Goal: Task Accomplishment & Management: Manage account settings

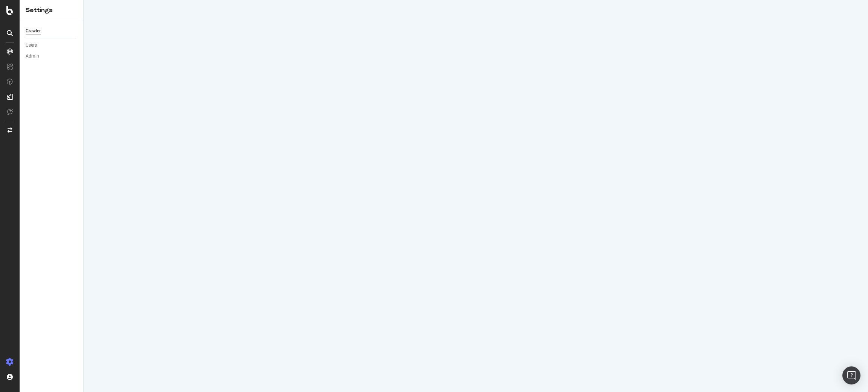
select select "12"
select select "3"
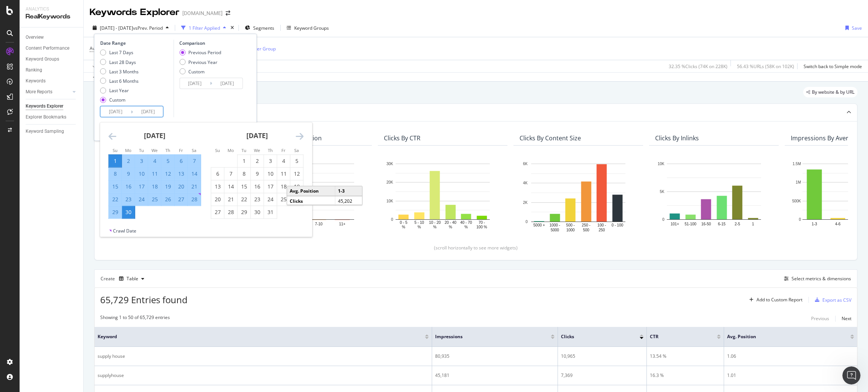
scroll to position [0, 7]
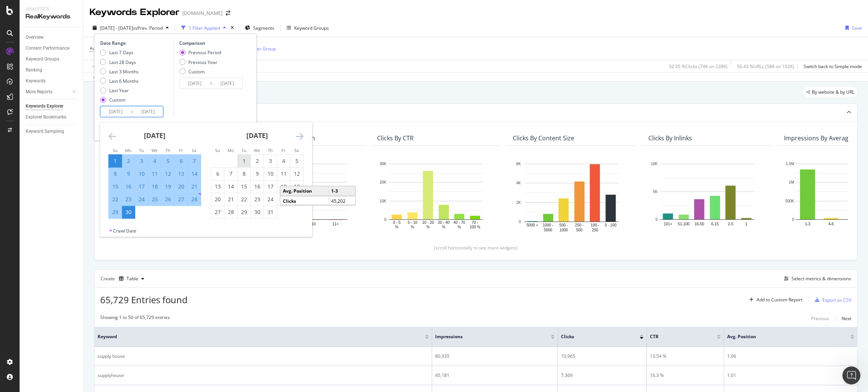
click at [246, 166] on div "1" at bounding box center [244, 161] width 13 height 12
type input "2024/10/01"
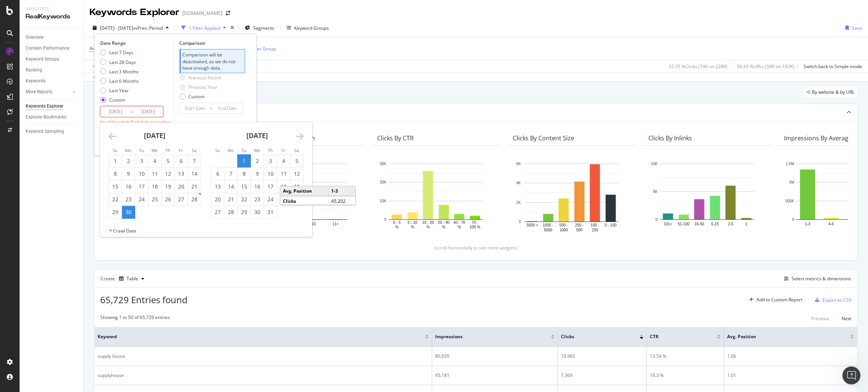
click at [298, 134] on icon "Move forward to switch to the next month." at bounding box center [300, 136] width 8 height 9
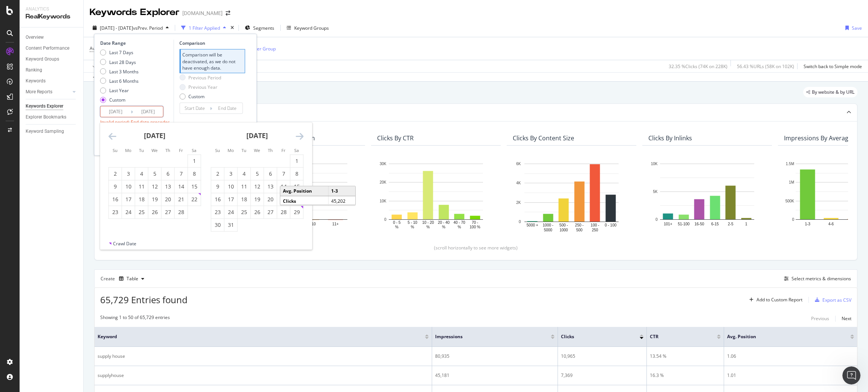
click at [298, 134] on icon "Move forward to switch to the next month." at bounding box center [300, 136] width 8 height 9
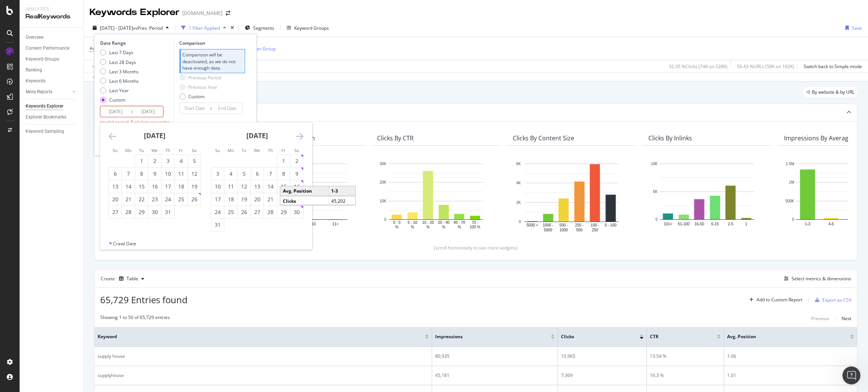
click at [298, 134] on icon "Move forward to switch to the next month." at bounding box center [300, 136] width 8 height 9
click at [254, 160] on div "1" at bounding box center [257, 161] width 13 height 8
type input "2025/10/01"
type input "2023/10/01"
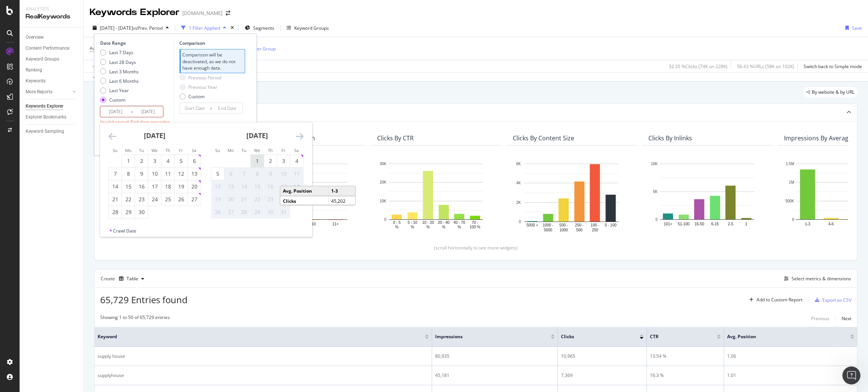
type input "2024/09/30"
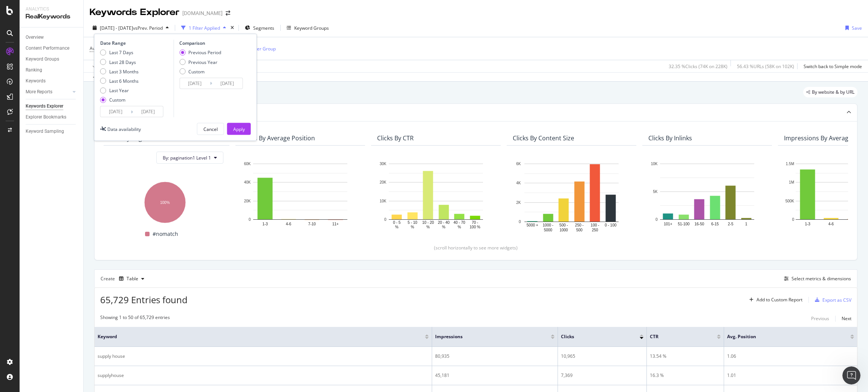
click at [145, 113] on input "2025/10/01" at bounding box center [148, 112] width 30 height 11
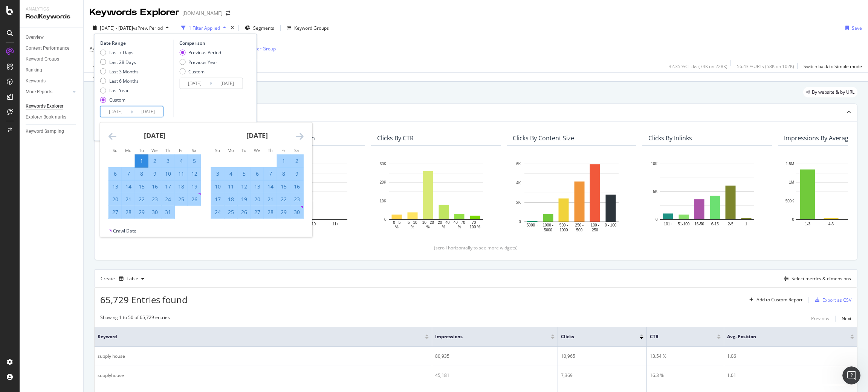
click at [291, 133] on div "November 2024" at bounding box center [257, 139] width 93 height 32
click at [294, 134] on div "November 2024" at bounding box center [257, 139] width 93 height 32
click at [295, 135] on div "November 2024" at bounding box center [257, 139] width 93 height 32
click at [296, 136] on icon "Move forward to switch to the next month." at bounding box center [300, 136] width 8 height 9
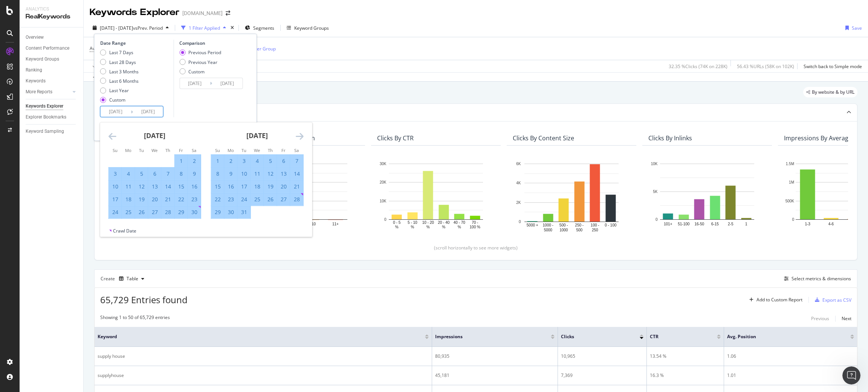
click at [296, 136] on icon "Move forward to switch to the next month." at bounding box center [300, 136] width 8 height 9
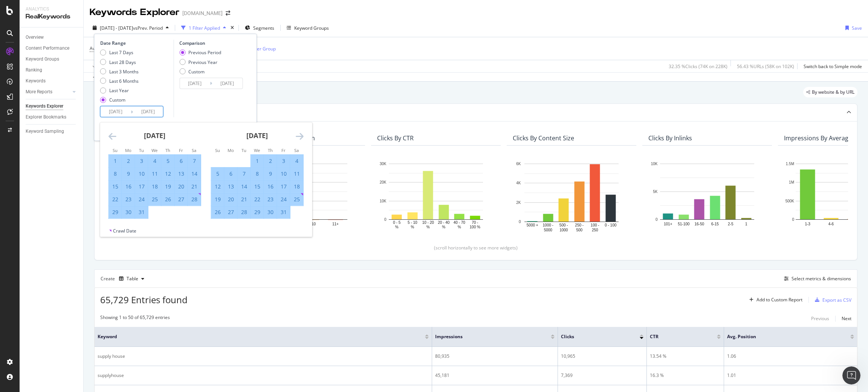
click at [296, 136] on icon "Move forward to switch to the next month." at bounding box center [300, 136] width 8 height 9
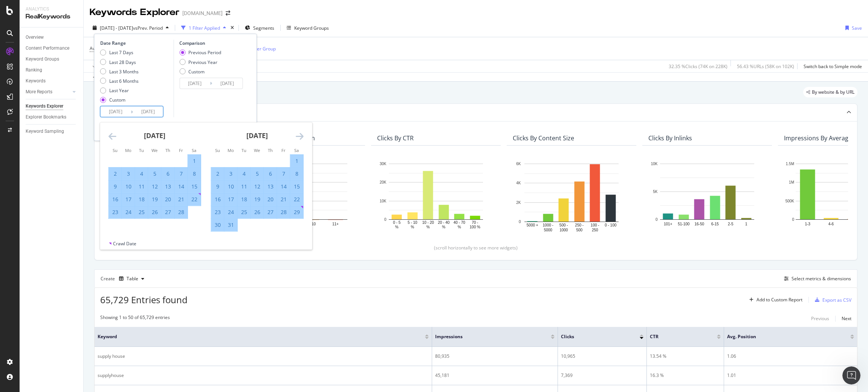
click at [296, 136] on icon "Move forward to switch to the next month." at bounding box center [300, 136] width 8 height 9
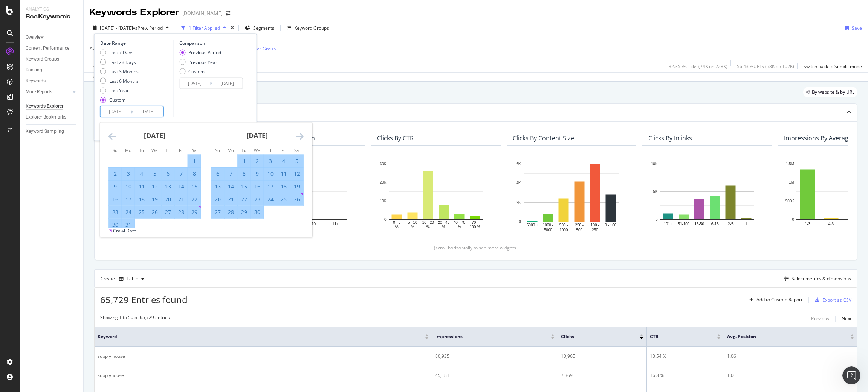
click at [296, 136] on icon "Move forward to switch to the next month." at bounding box center [300, 136] width 8 height 9
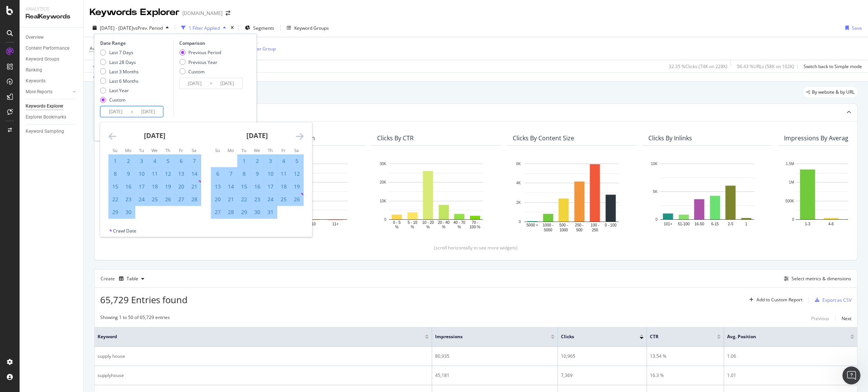
click at [296, 136] on icon "Move forward to switch to the next month." at bounding box center [300, 136] width 8 height 9
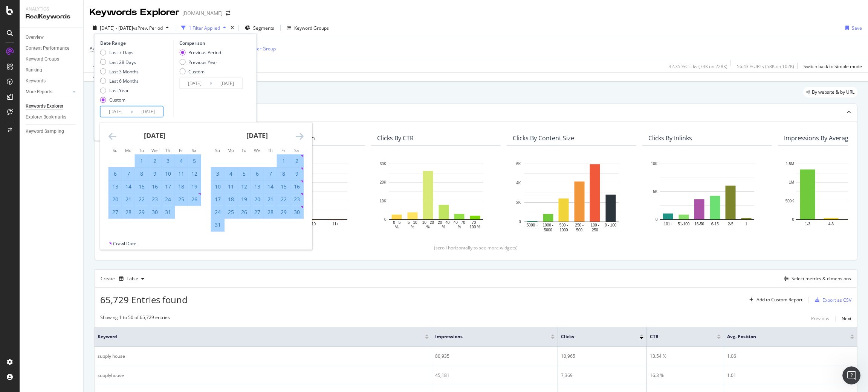
click at [296, 136] on icon "Move forward to switch to the next month." at bounding box center [300, 136] width 8 height 9
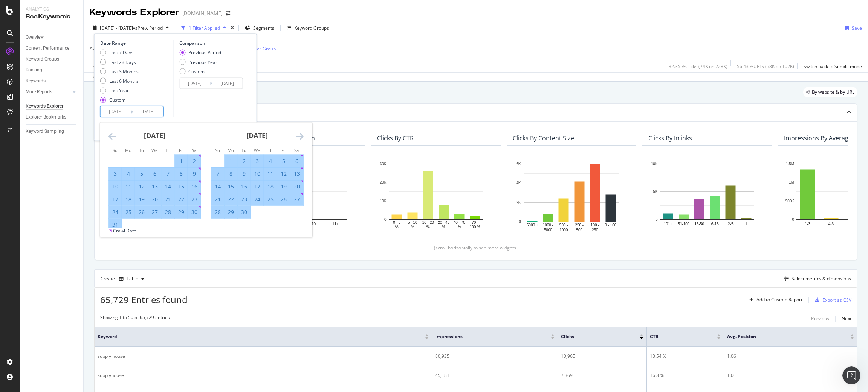
click at [296, 136] on icon "Move forward to switch to the next month." at bounding box center [300, 136] width 8 height 9
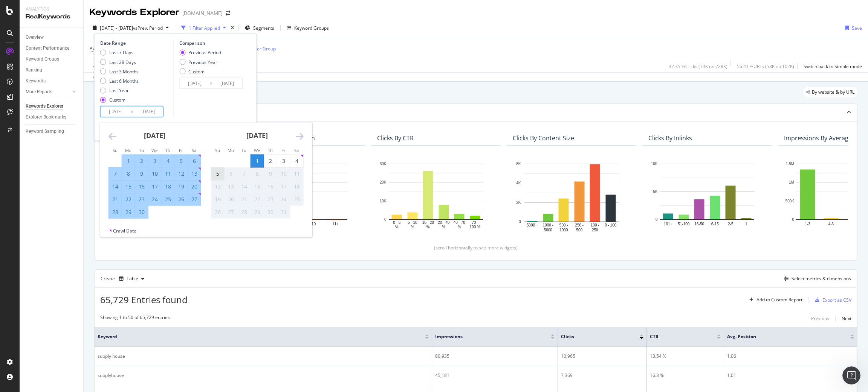
click at [221, 173] on div "5" at bounding box center [217, 174] width 13 height 8
type input "2025/10/05"
type input "2023/09/27"
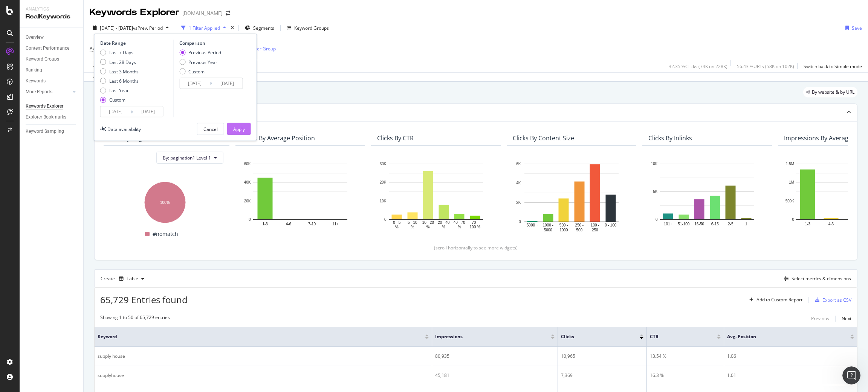
click at [247, 133] on button "Apply" at bounding box center [239, 129] width 24 height 12
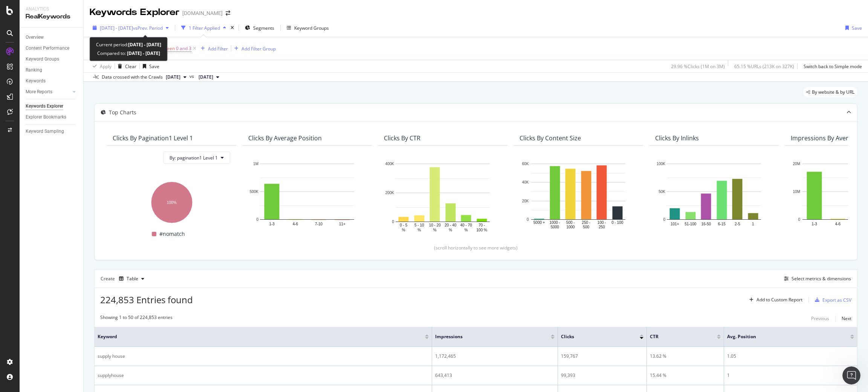
click at [133, 29] on span "2024 Oct. 1st - 2025 Oct. 5th" at bounding box center [116, 28] width 33 height 6
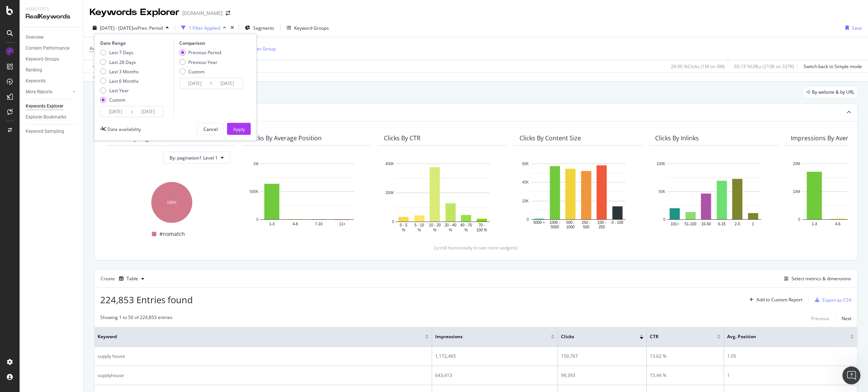
click at [119, 108] on input "2024/10/01" at bounding box center [116, 112] width 30 height 11
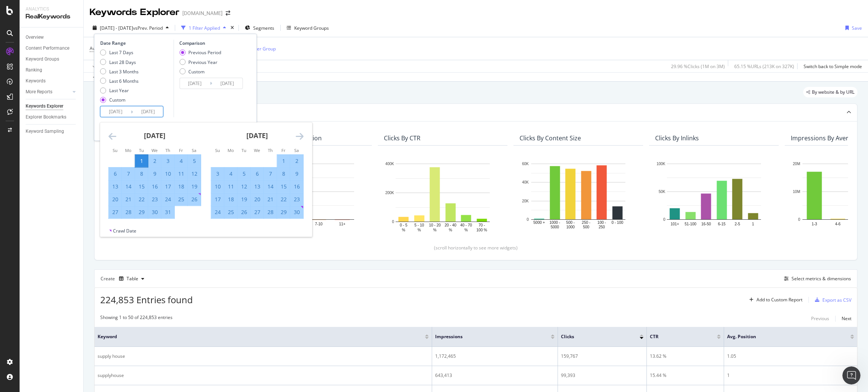
click at [304, 134] on div "November 2024 1 2 3 4 5 6 7 8 9 10 11 12 13 14 15 16 17 18 19 20 21 22 23 24 25…" at bounding box center [257, 171] width 102 height 96
click at [301, 135] on icon "Move forward to switch to the next month." at bounding box center [300, 136] width 8 height 9
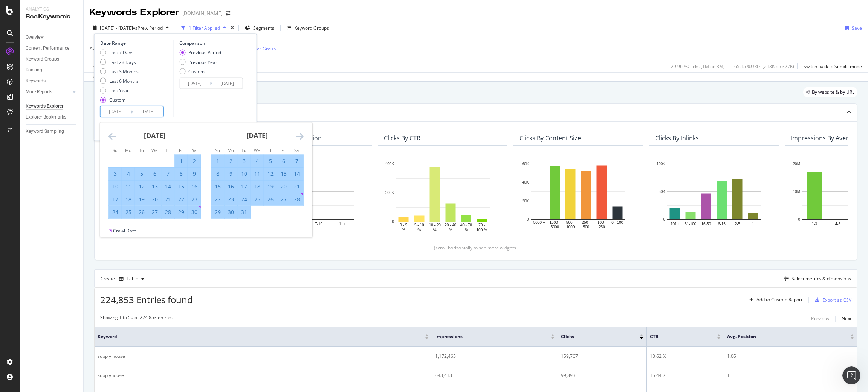
click at [301, 135] on icon "Move forward to switch to the next month." at bounding box center [300, 136] width 8 height 9
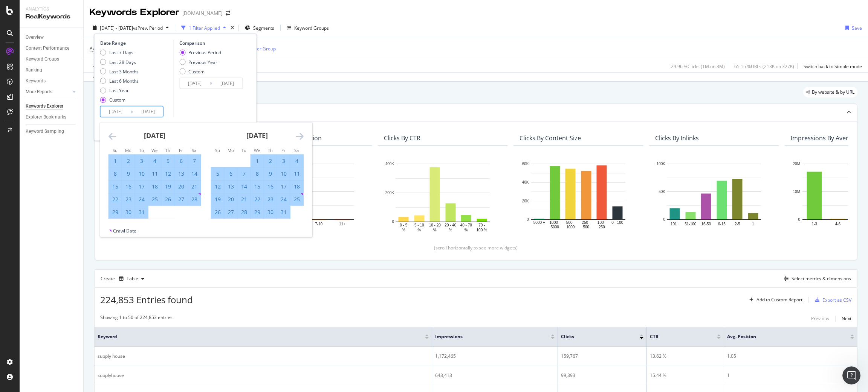
click at [301, 135] on icon "Move forward to switch to the next month." at bounding box center [300, 136] width 8 height 9
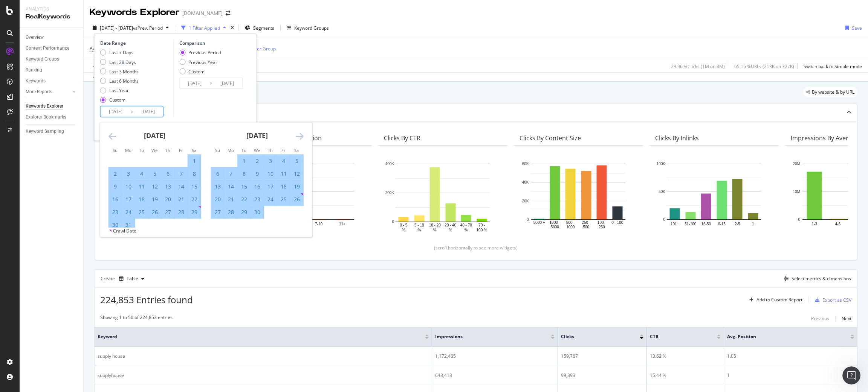
click at [301, 135] on icon "Move forward to switch to the next month." at bounding box center [300, 136] width 8 height 9
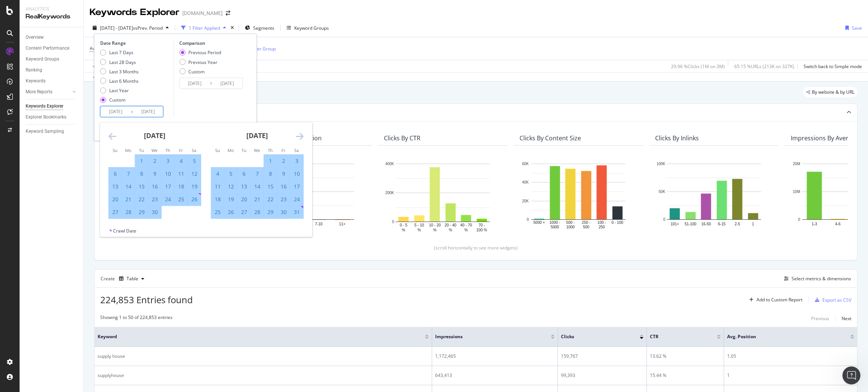
click at [301, 135] on icon "Move forward to switch to the next month." at bounding box center [300, 136] width 8 height 9
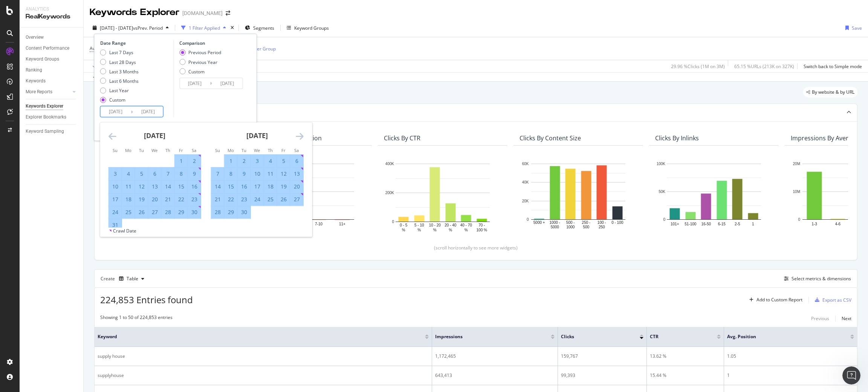
click at [301, 135] on icon "Move forward to switch to the next month." at bounding box center [300, 136] width 8 height 9
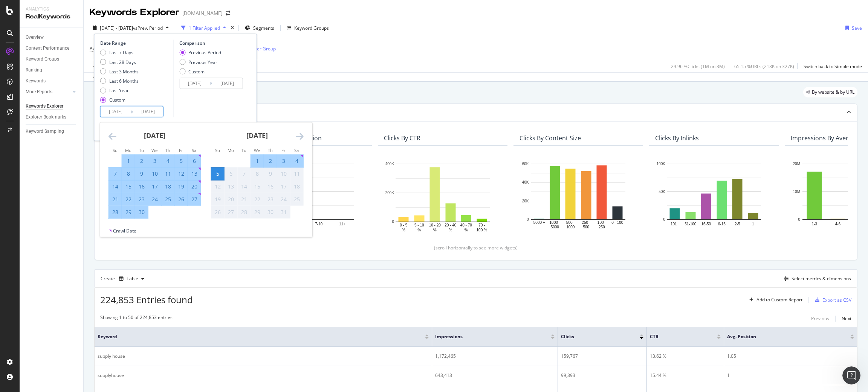
click at [301, 135] on icon "Move forward to switch to the next month." at bounding box center [300, 136] width 8 height 9
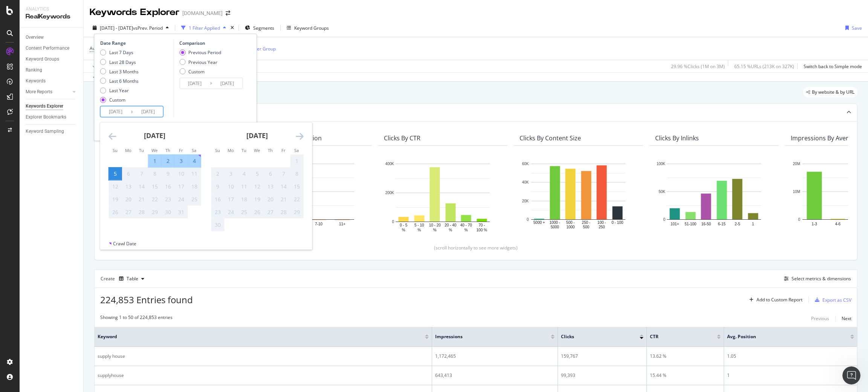
click at [301, 135] on icon "Move forward to switch to the next month." at bounding box center [300, 136] width 8 height 9
click at [107, 137] on div "November 2025 1 2 3 4 5 6 7 8 9 10 11 12 13 14 15 16 17 18 19 20 21 22 23 24 25…" at bounding box center [155, 177] width 102 height 109
click at [110, 135] on icon "Move backward to switch to the previous month." at bounding box center [112, 136] width 8 height 9
click at [153, 156] on div "1" at bounding box center [154, 161] width 13 height 12
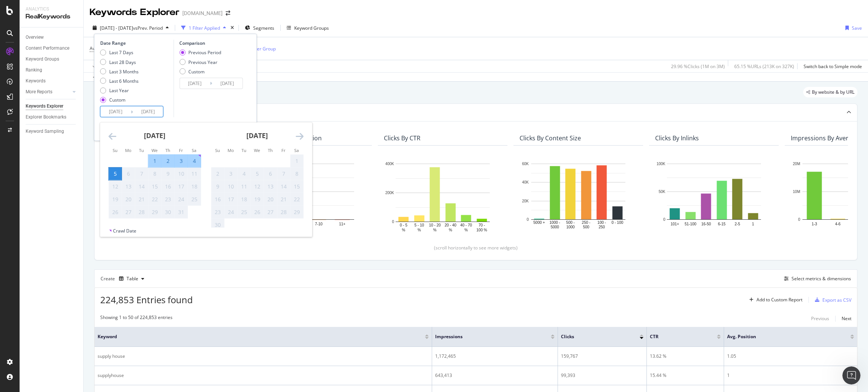
type input "2025/10/01"
type input "2025/09/26"
type input "2025/09/30"
click at [205, 112] on div "Comparison Previous Period Previous Year Custom 2025/09/26 Navigate forward to …" at bounding box center [209, 79] width 72 height 78
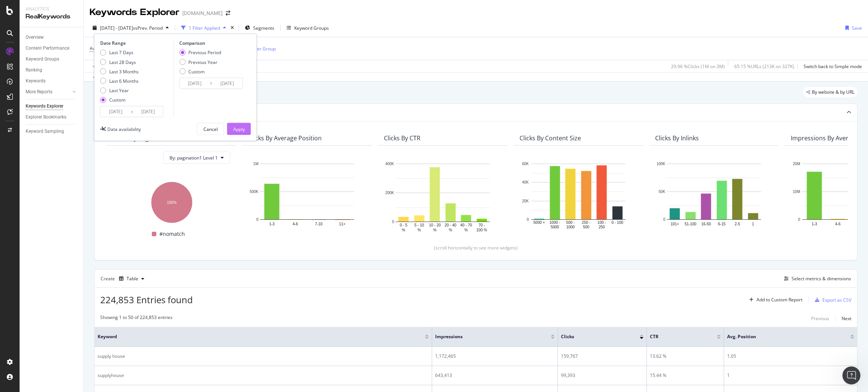
click at [247, 125] on button "Apply" at bounding box center [239, 129] width 24 height 12
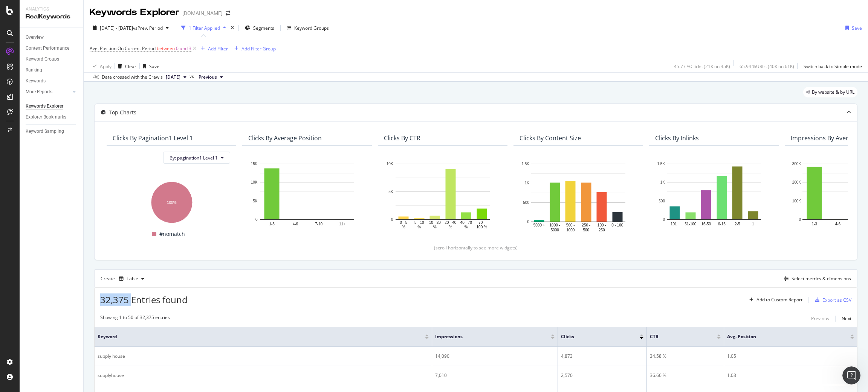
drag, startPoint x: 131, startPoint y: 301, endPoint x: 85, endPoint y: 301, distance: 45.9
copy span "32,375"
click at [156, 27] on span "vs Prev. Period" at bounding box center [148, 28] width 30 height 6
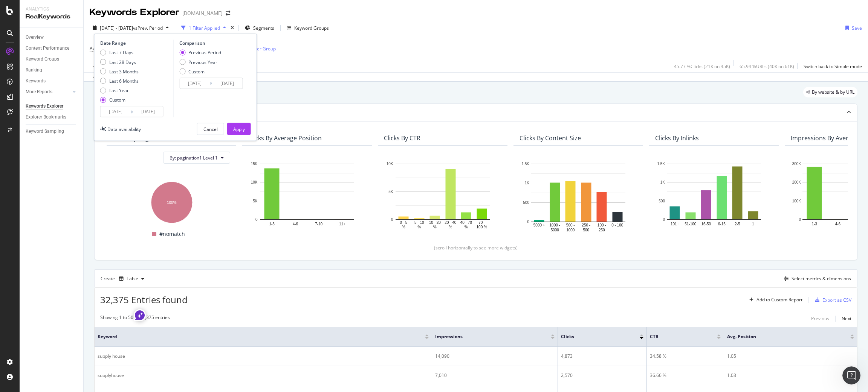
click at [124, 110] on input "2025/10/01" at bounding box center [116, 112] width 30 height 11
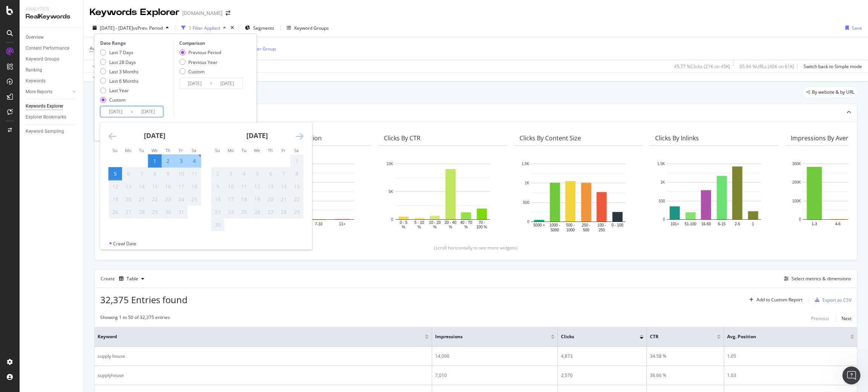
click at [111, 134] on icon "Move backward to switch to the previous month." at bounding box center [112, 136] width 8 height 9
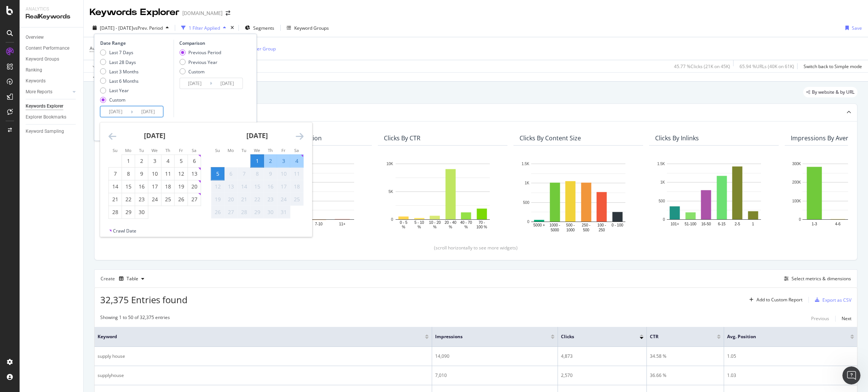
click at [111, 134] on icon "Move backward to switch to the previous month." at bounding box center [112, 136] width 8 height 9
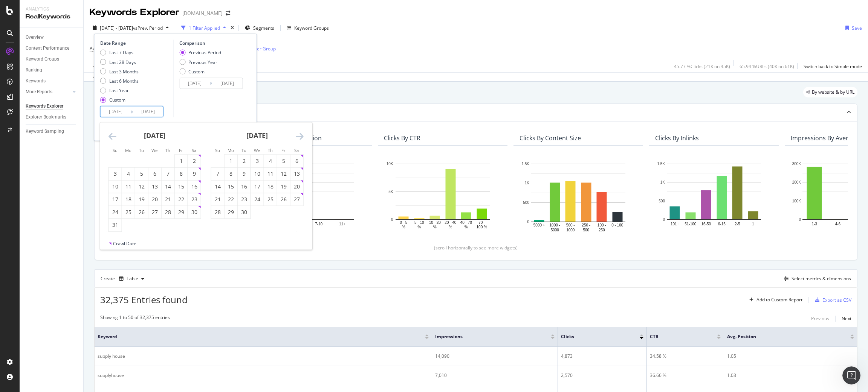
click at [111, 134] on icon "Move backward to switch to the previous month." at bounding box center [112, 136] width 8 height 9
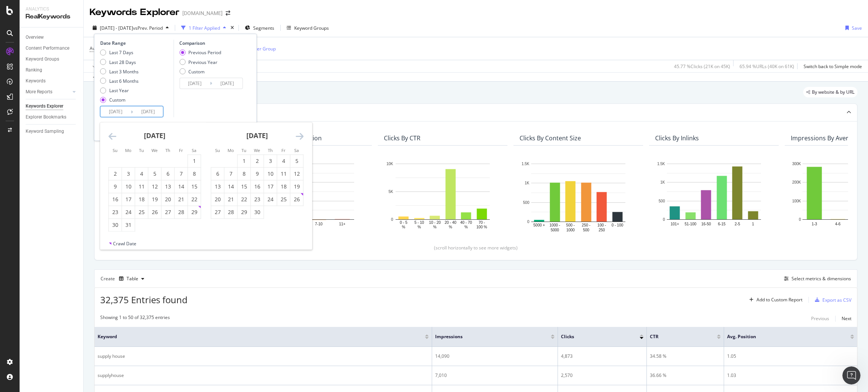
click at [111, 134] on icon "Move backward to switch to the previous month." at bounding box center [112, 136] width 8 height 9
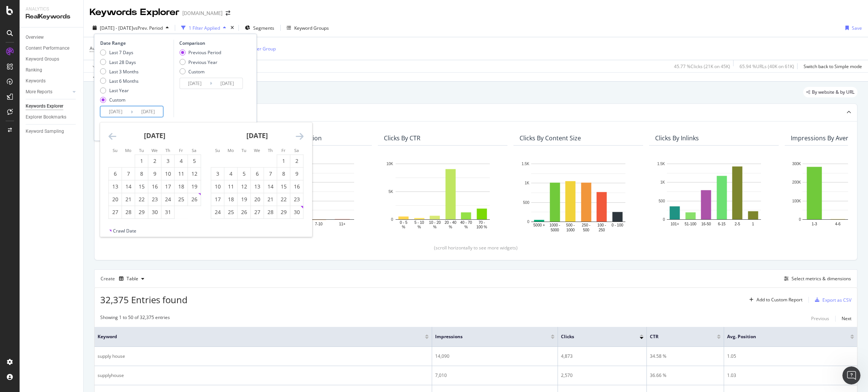
click at [111, 134] on icon "Move backward to switch to the previous month." at bounding box center [112, 136] width 8 height 9
click at [242, 163] on div "1" at bounding box center [244, 161] width 13 height 8
type input "2024/10/01"
type input "2023/09/27"
type input "2024/09/30"
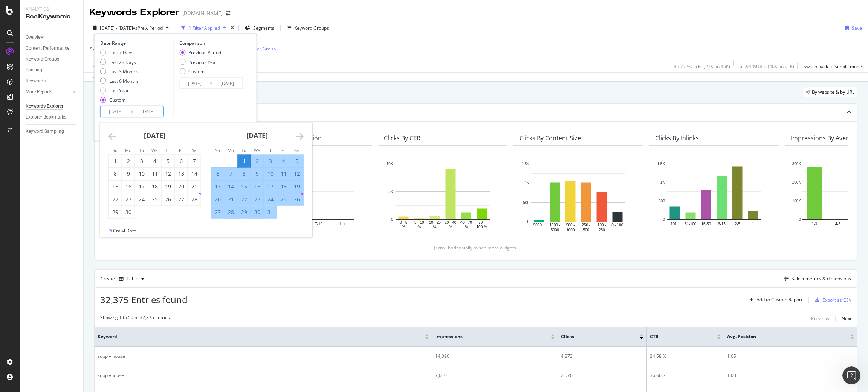
click at [293, 160] on div "5" at bounding box center [296, 161] width 13 height 8
type input "2024/10/05"
type input "2024/09/26"
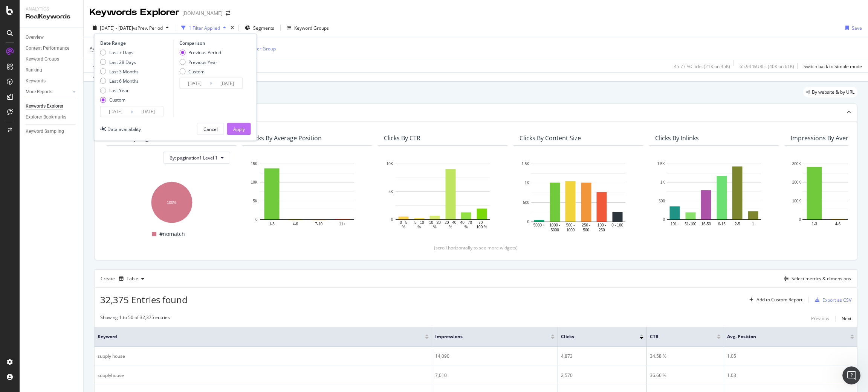
click at [230, 126] on button "Apply" at bounding box center [239, 129] width 24 height 12
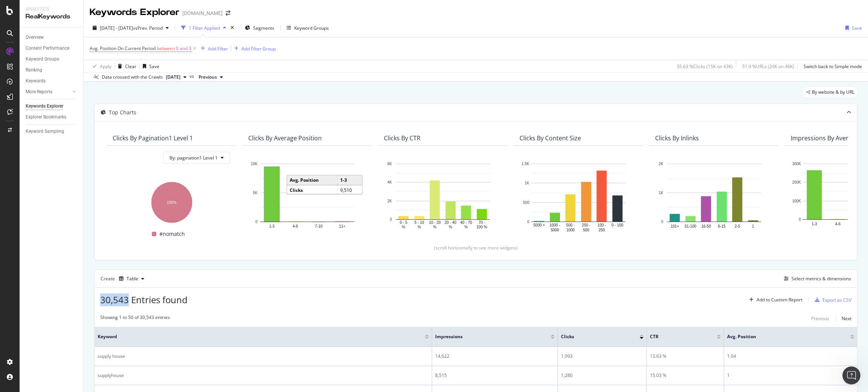
drag, startPoint x: 128, startPoint y: 299, endPoint x: 98, endPoint y: 301, distance: 29.4
click at [98, 301] on div "30,543 Entries found Add to Custom Report Export as CSV" at bounding box center [476, 297] width 762 height 18
copy span "30,543"
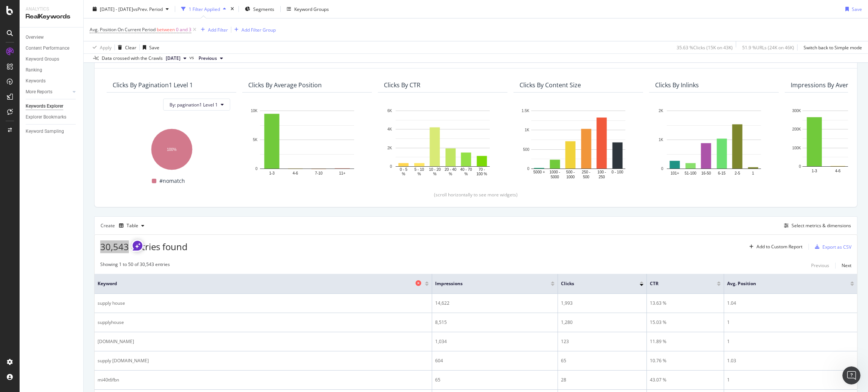
scroll to position [169, 0]
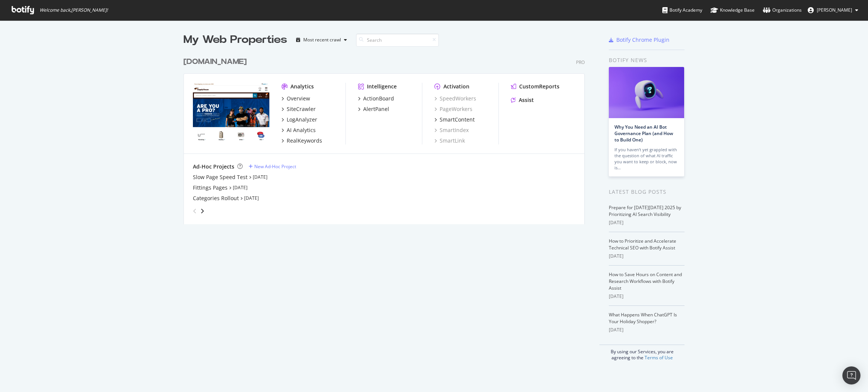
scroll to position [384, 860]
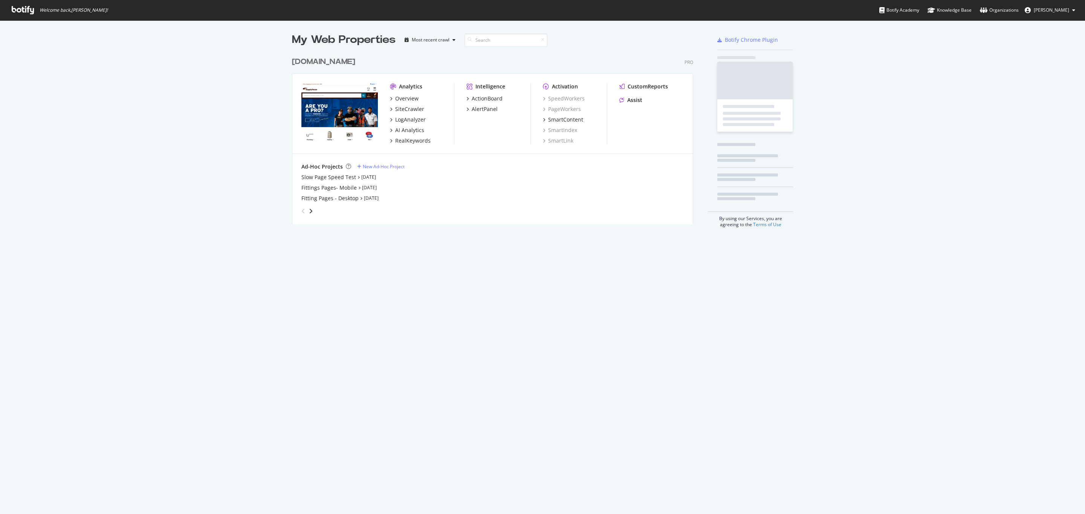
scroll to position [506, 1078]
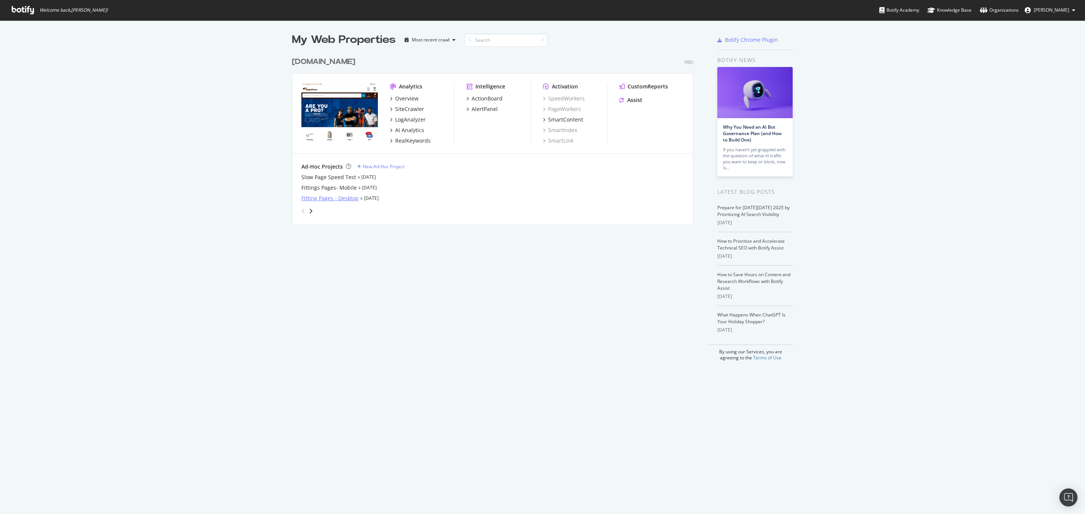
click at [337, 200] on div "Fitting Pages - Desktop" at bounding box center [329, 199] width 57 height 8
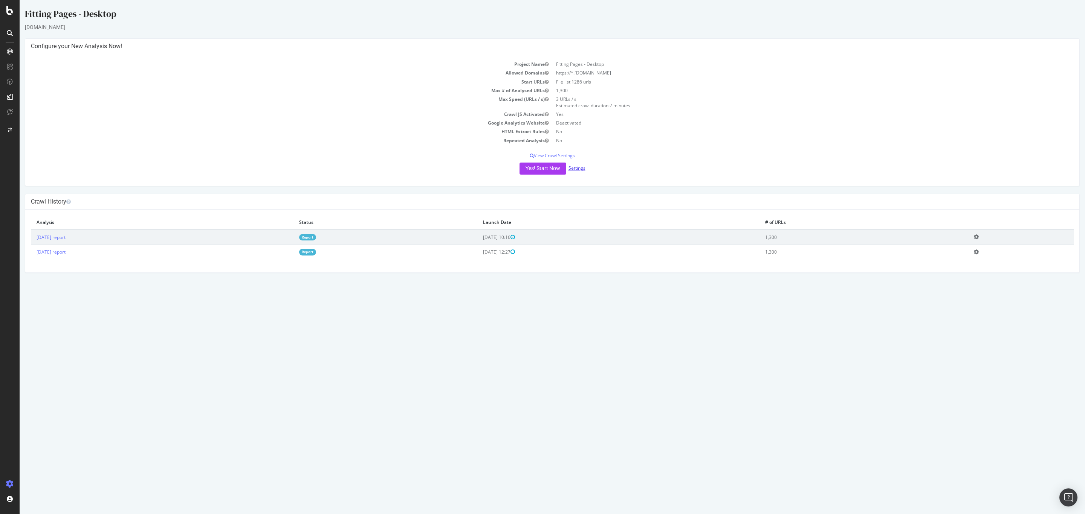
click at [574, 166] on link "Settings" at bounding box center [576, 168] width 17 height 6
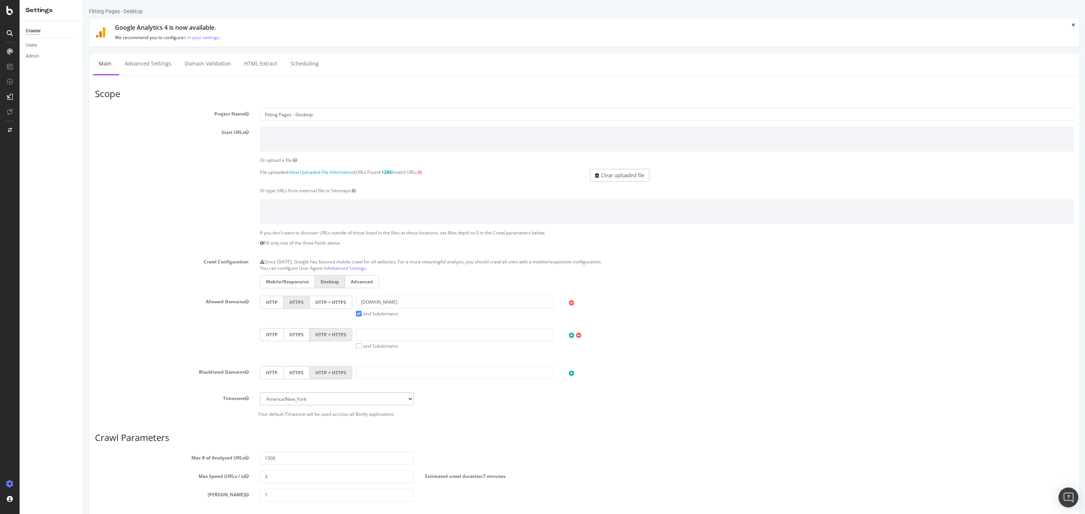
click at [1070, 491] on div "Open Intercom Messenger" at bounding box center [1068, 498] width 20 height 20
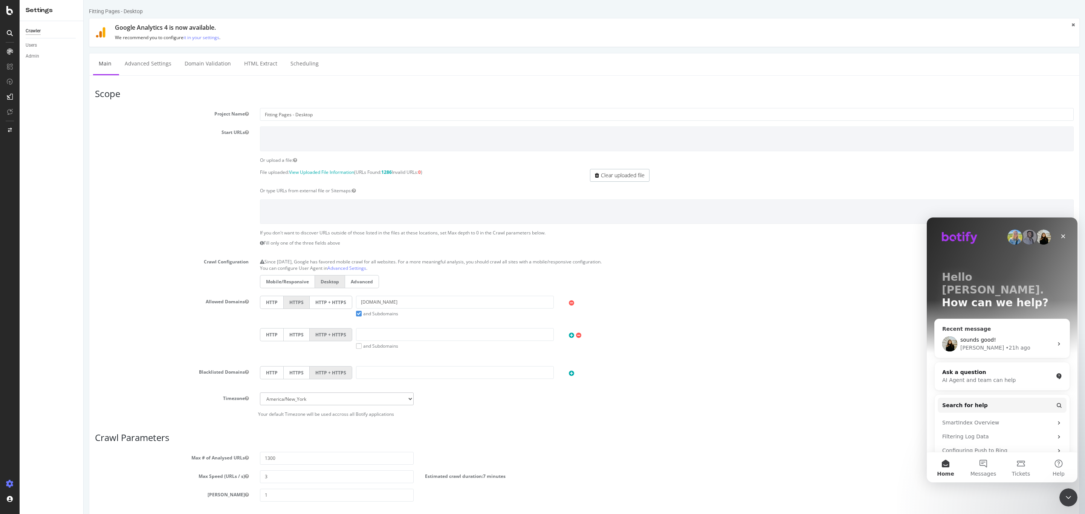
click at [1000, 344] on div "Jessica • 21h ago" at bounding box center [1006, 348] width 93 height 8
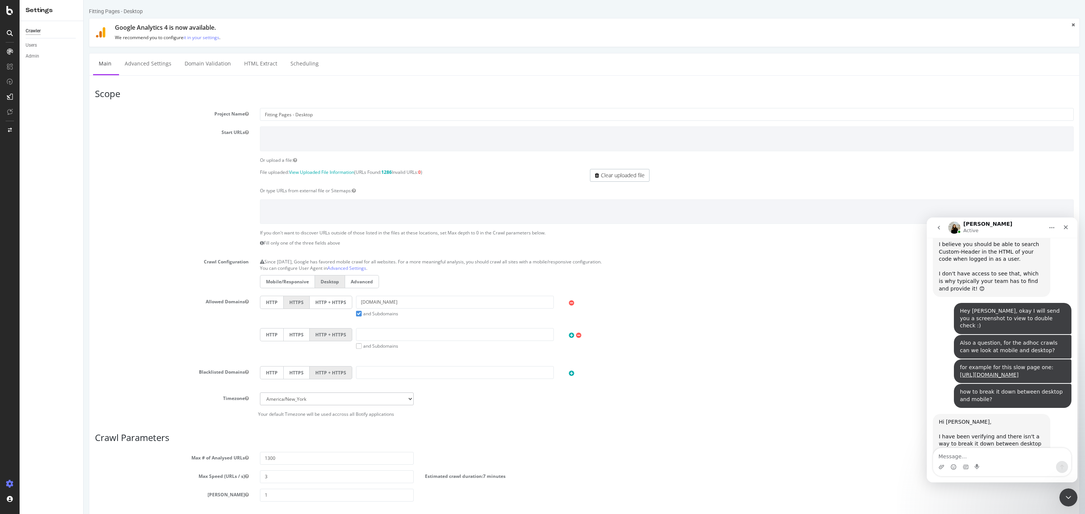
scroll to position [1638, 0]
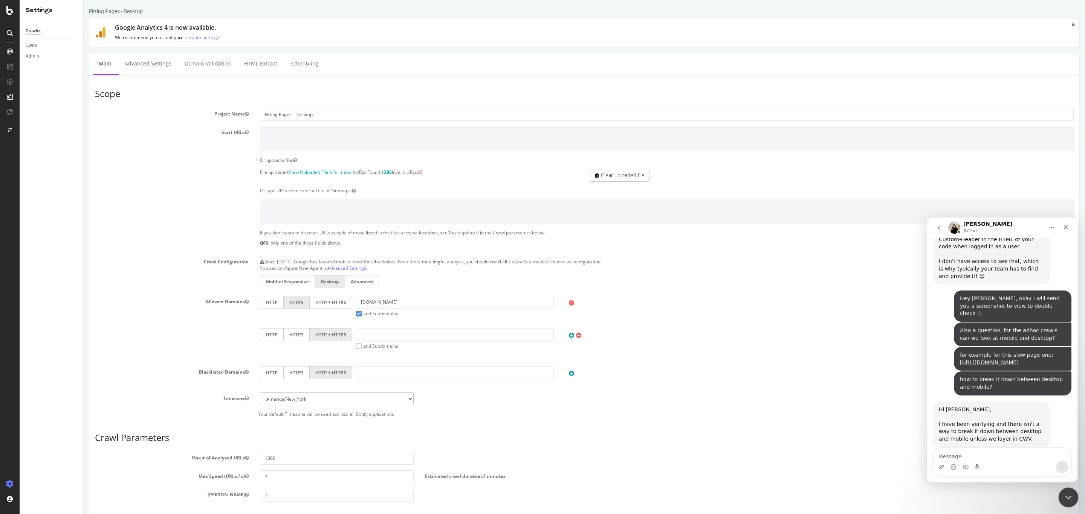
click at [1068, 492] on icon "Close Intercom Messenger" at bounding box center [1066, 496] width 9 height 9
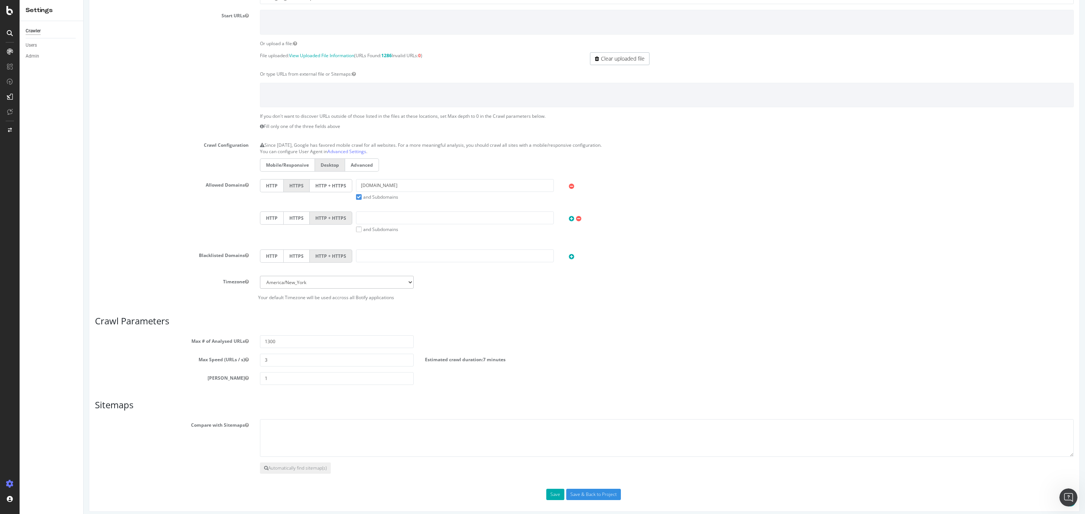
scroll to position [125, 0]
click at [568, 492] on input "Save & Back to Project" at bounding box center [593, 489] width 55 height 11
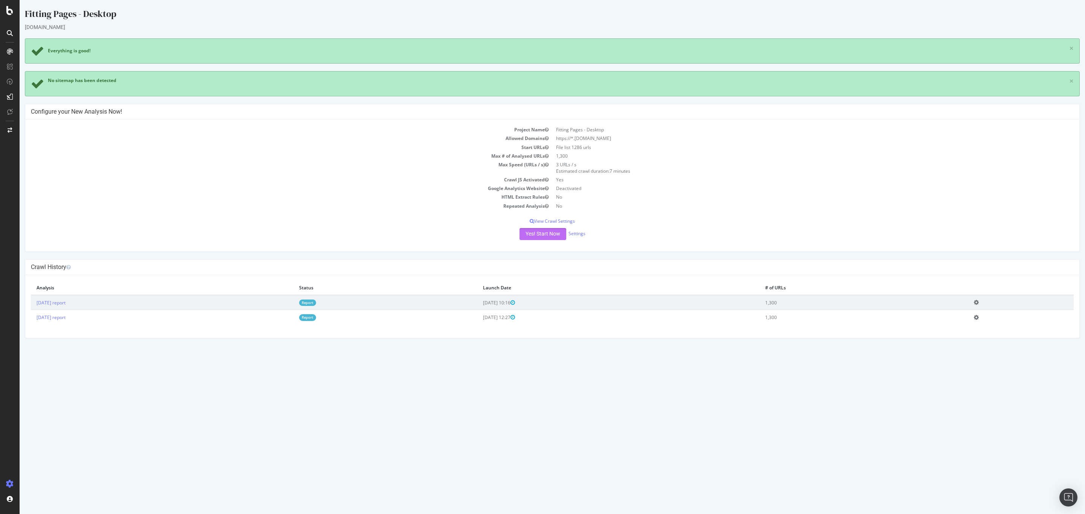
click at [557, 235] on button "Yes! Start Now" at bounding box center [542, 234] width 47 height 12
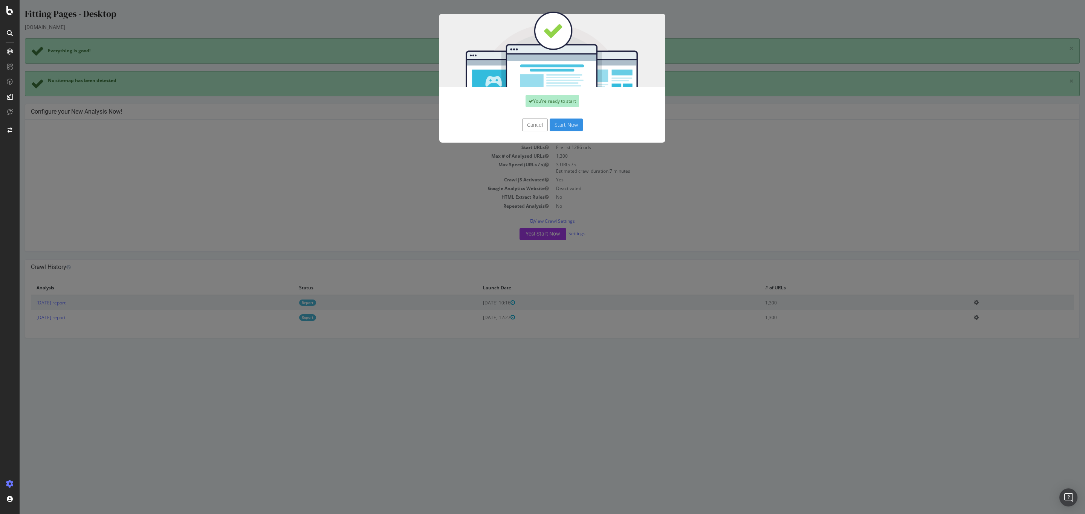
click at [535, 125] on button "Cancel" at bounding box center [535, 125] width 26 height 13
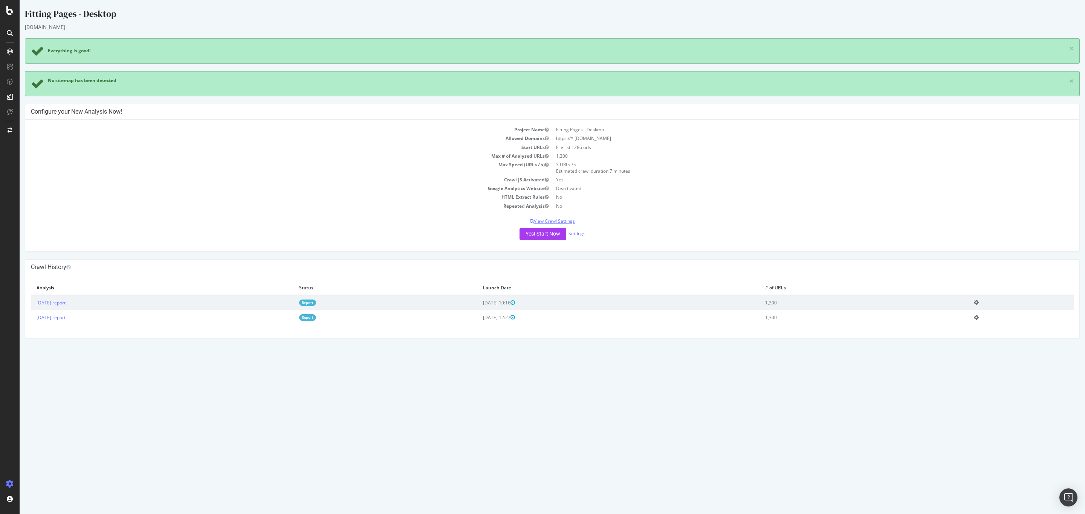
click at [570, 223] on p "View Crawl Settings" at bounding box center [552, 221] width 1042 height 6
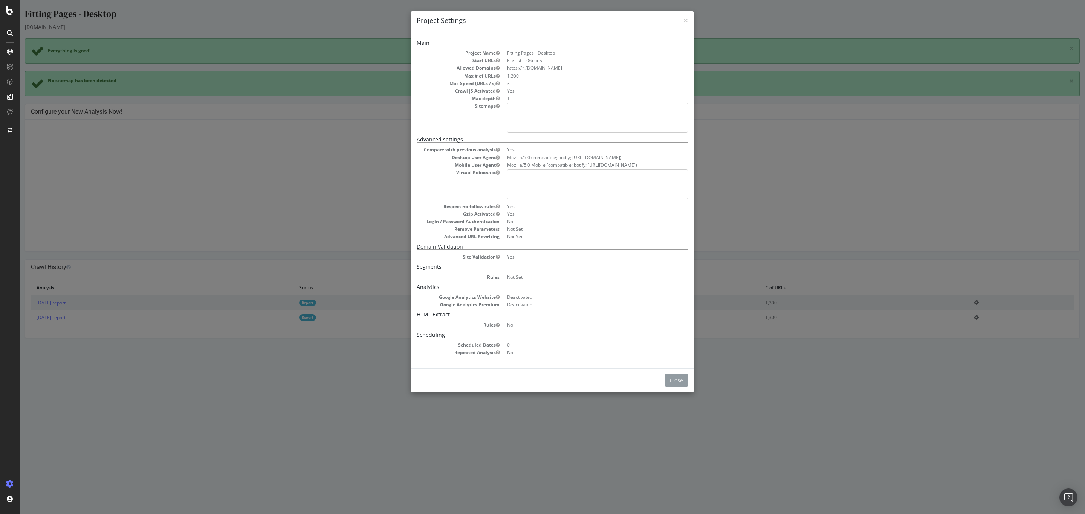
click at [671, 380] on button "Close" at bounding box center [676, 380] width 23 height 13
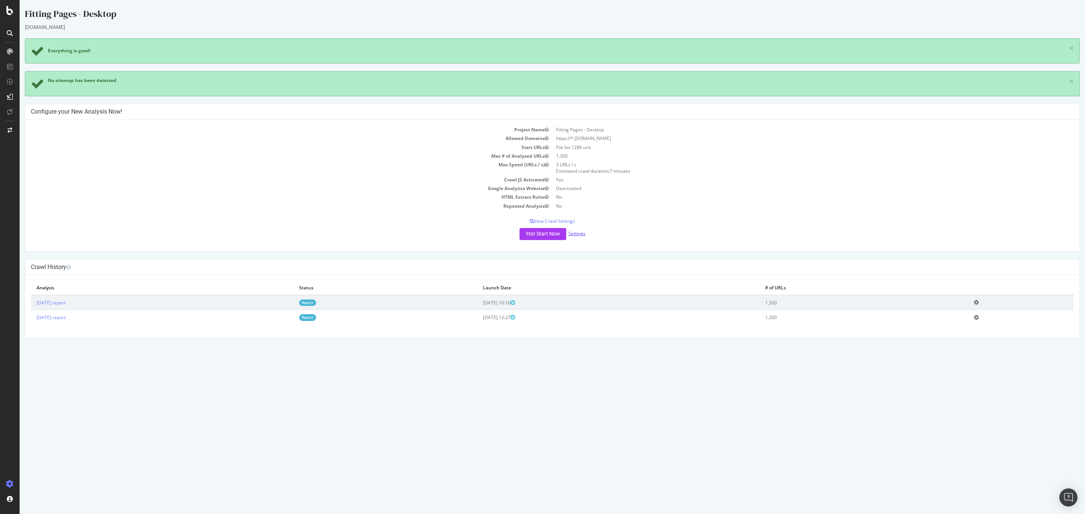
click at [582, 234] on link "Settings" at bounding box center [576, 233] width 17 height 6
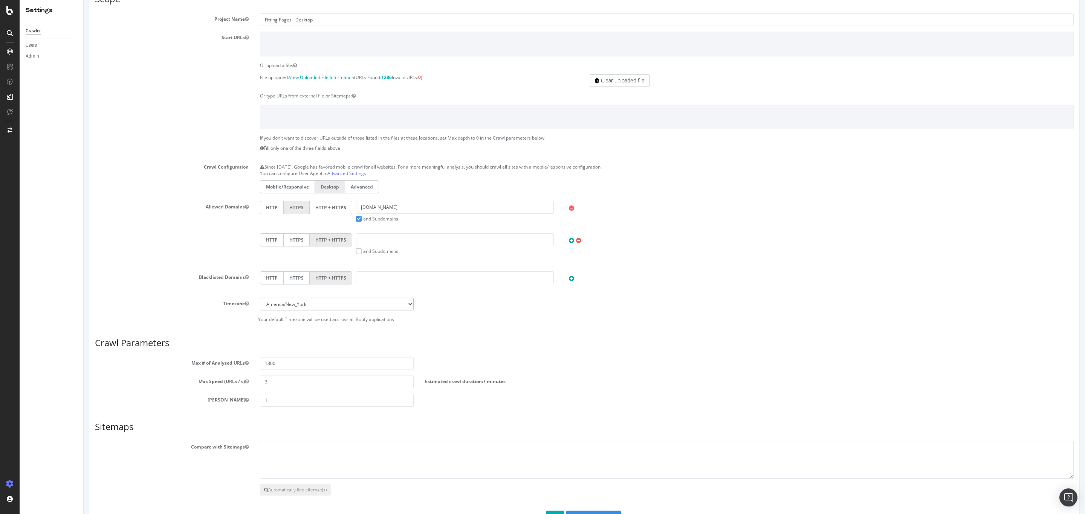
scroll to position [125, 0]
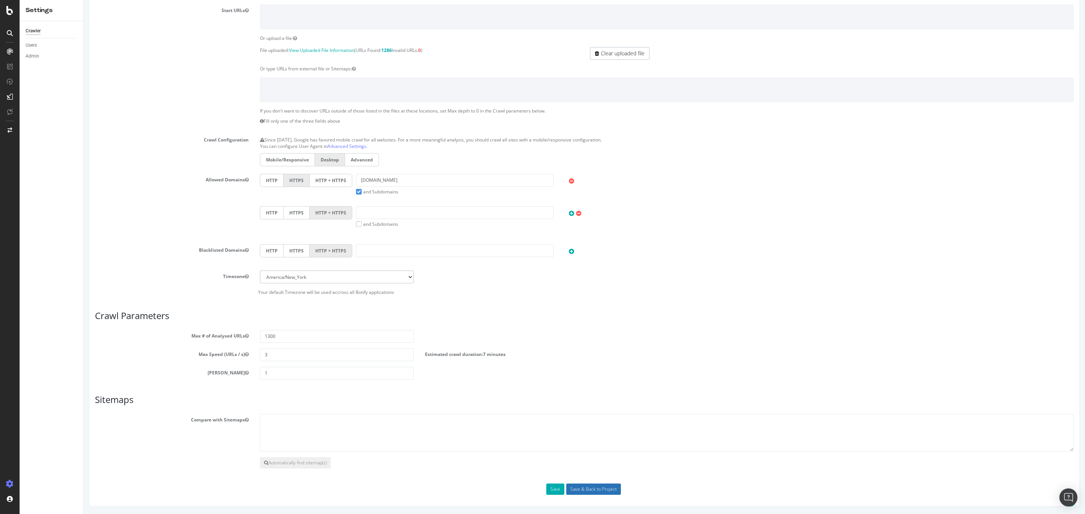
click at [572, 485] on input "Save & Back to Project" at bounding box center [593, 489] width 55 height 11
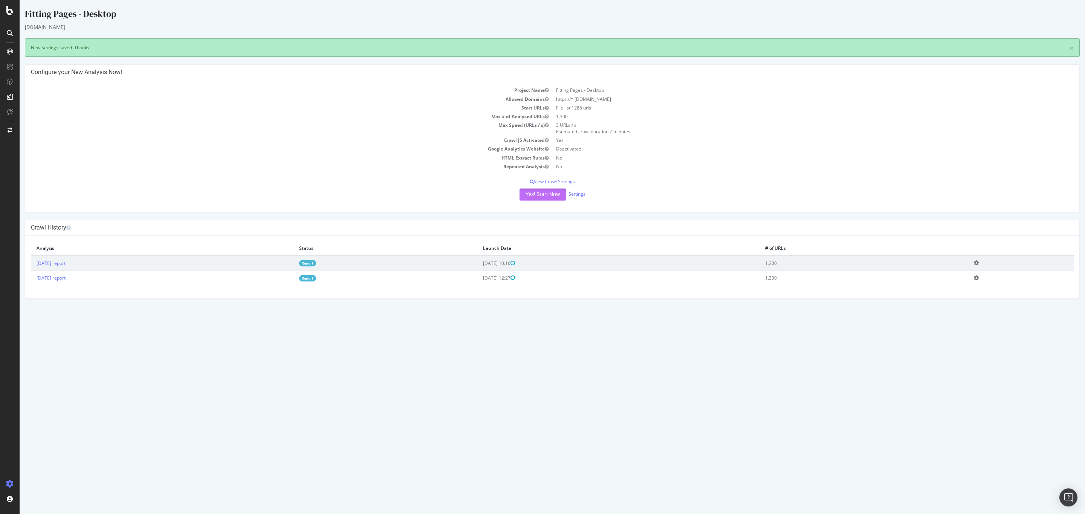
click at [556, 192] on button "Yes! Start Now" at bounding box center [542, 195] width 47 height 12
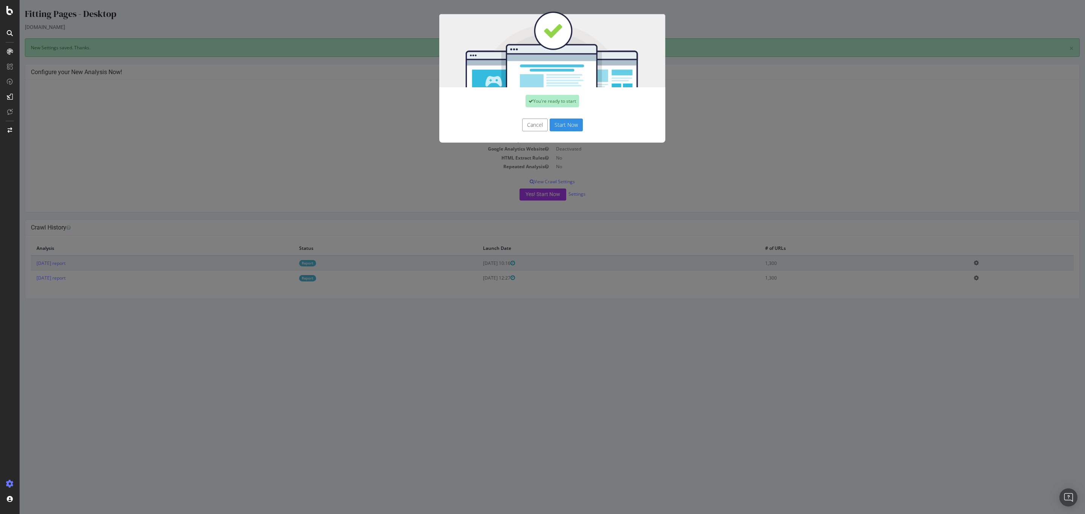
click at [565, 126] on button "Start Now" at bounding box center [565, 125] width 33 height 13
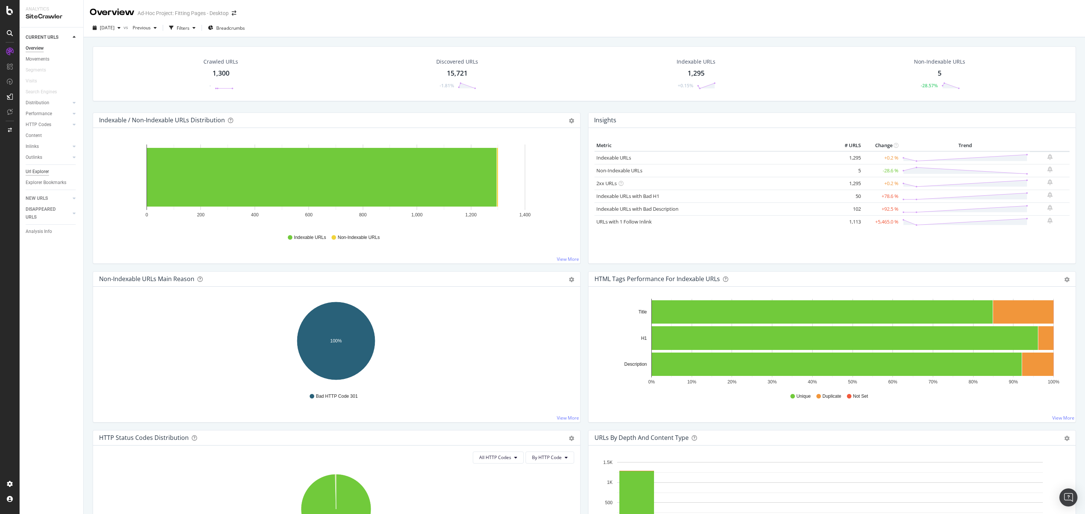
click at [41, 172] on div "Url Explorer" at bounding box center [37, 172] width 23 height 8
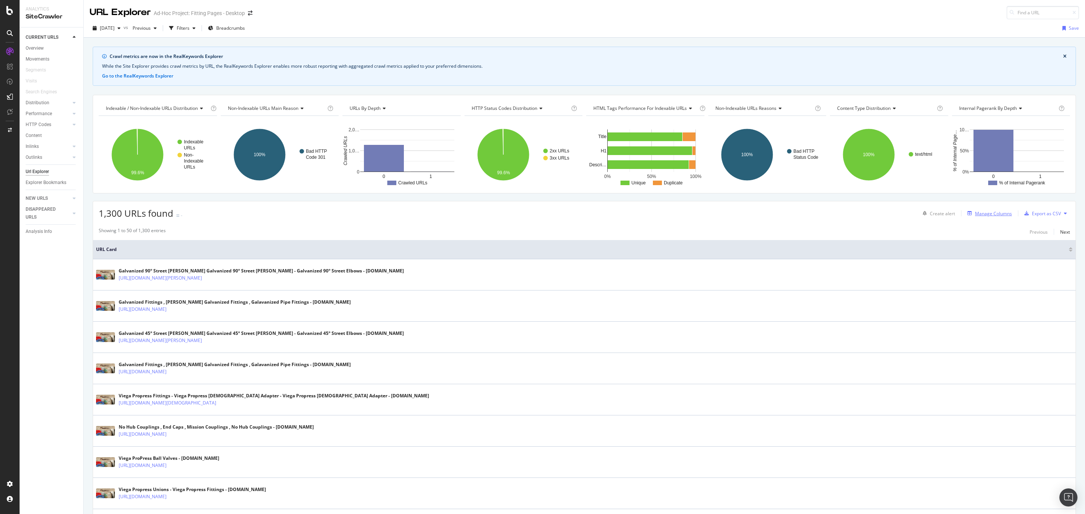
click at [967, 215] on icon "button" at bounding box center [969, 213] width 5 height 5
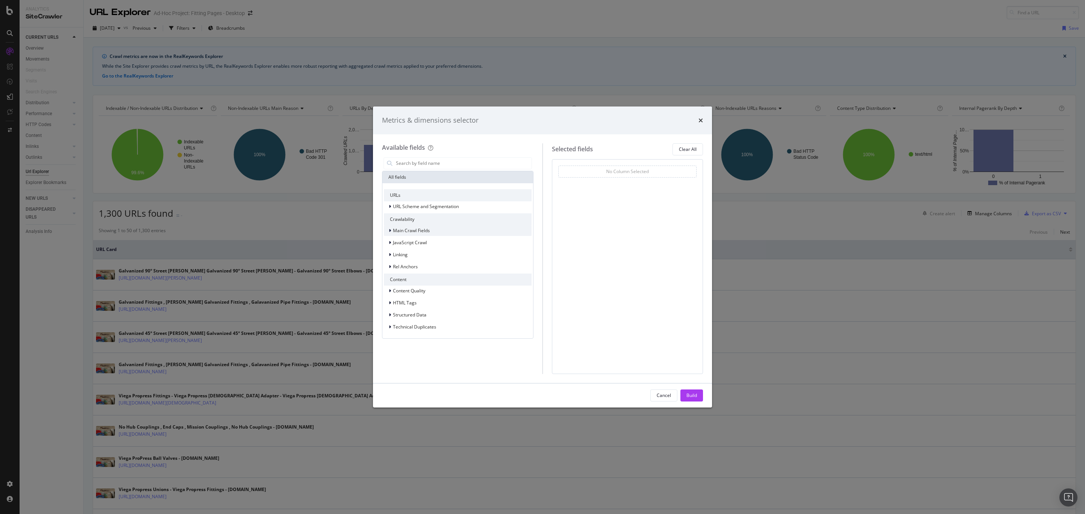
click at [433, 228] on div "Main Crawl Fields" at bounding box center [458, 231] width 148 height 11
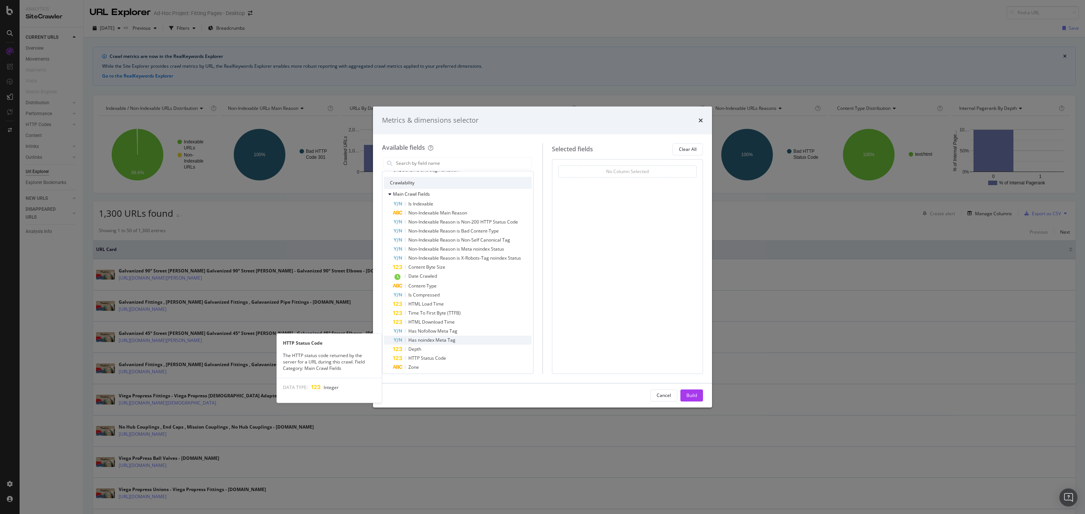
scroll to position [56, 0]
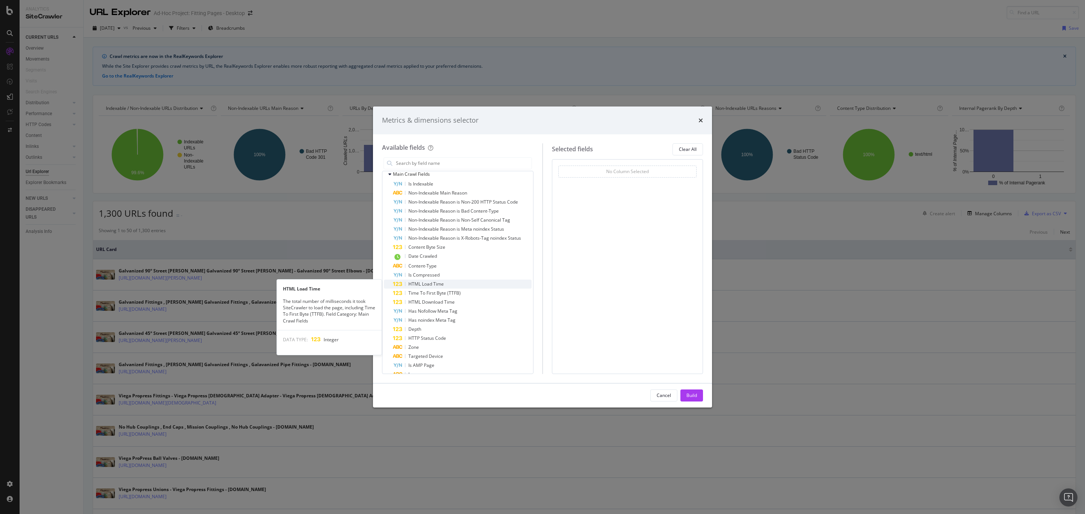
click at [452, 281] on div "HTML Load Time" at bounding box center [462, 284] width 139 height 9
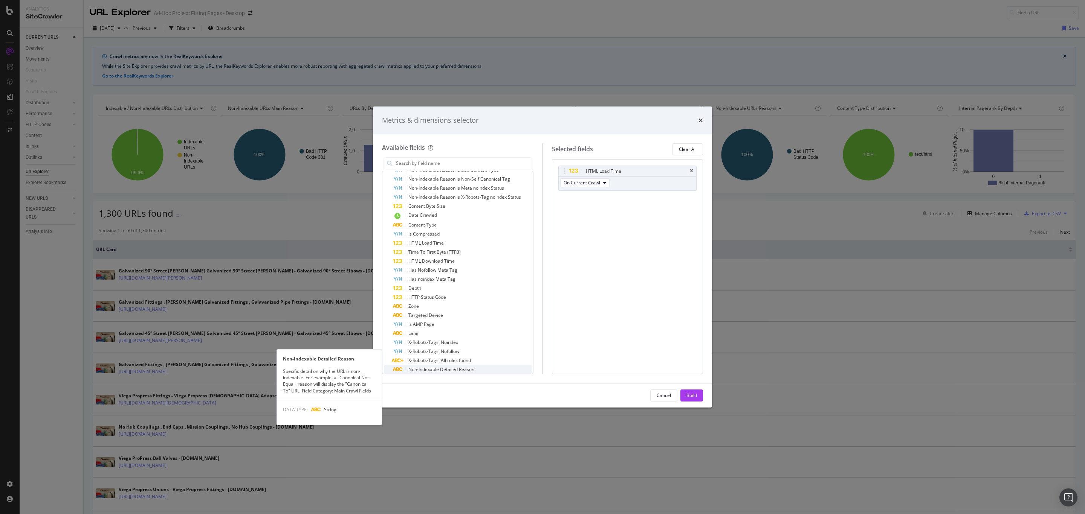
scroll to position [113, 0]
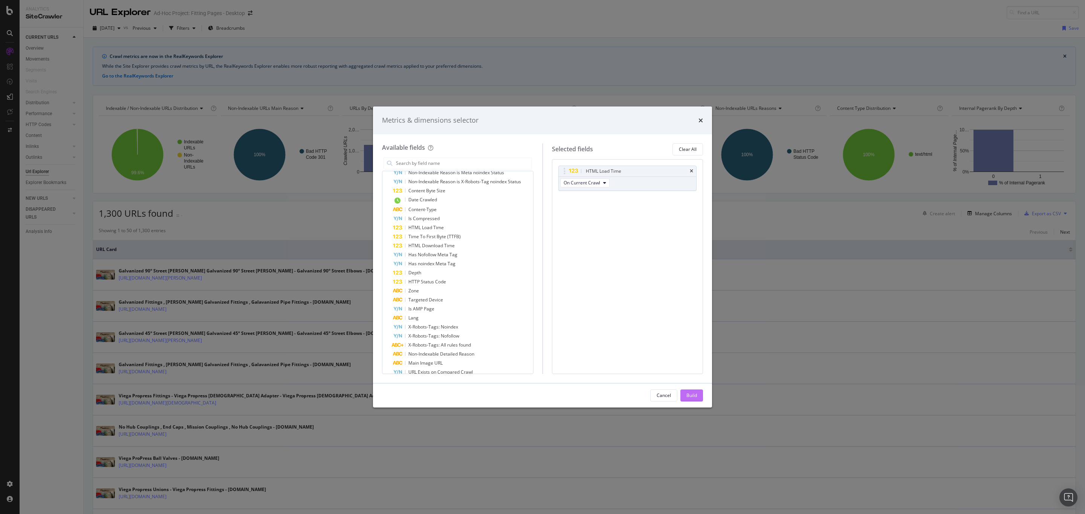
click at [692, 390] on div "Build" at bounding box center [691, 395] width 11 height 11
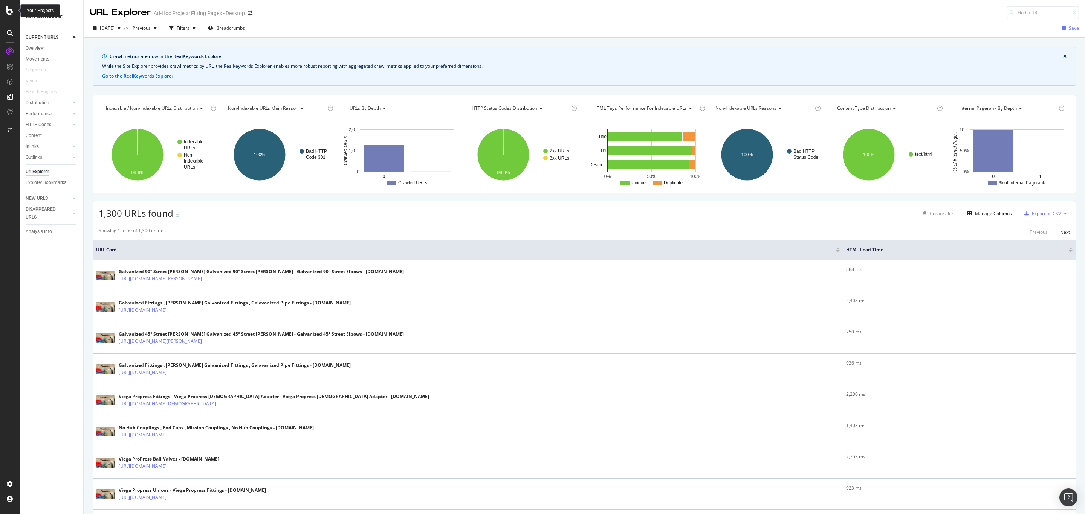
click at [9, 10] on icon at bounding box center [9, 10] width 7 height 9
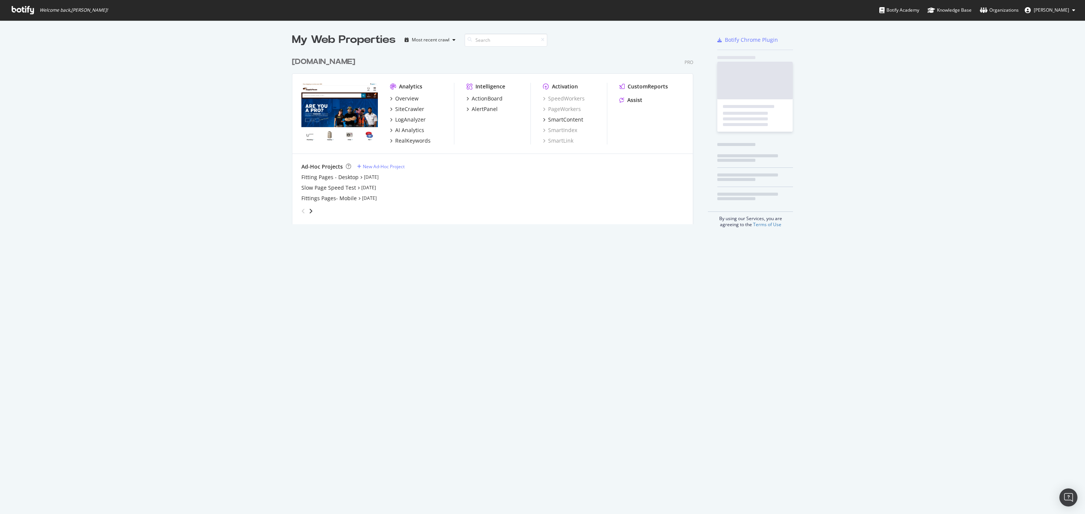
scroll to position [169, 403]
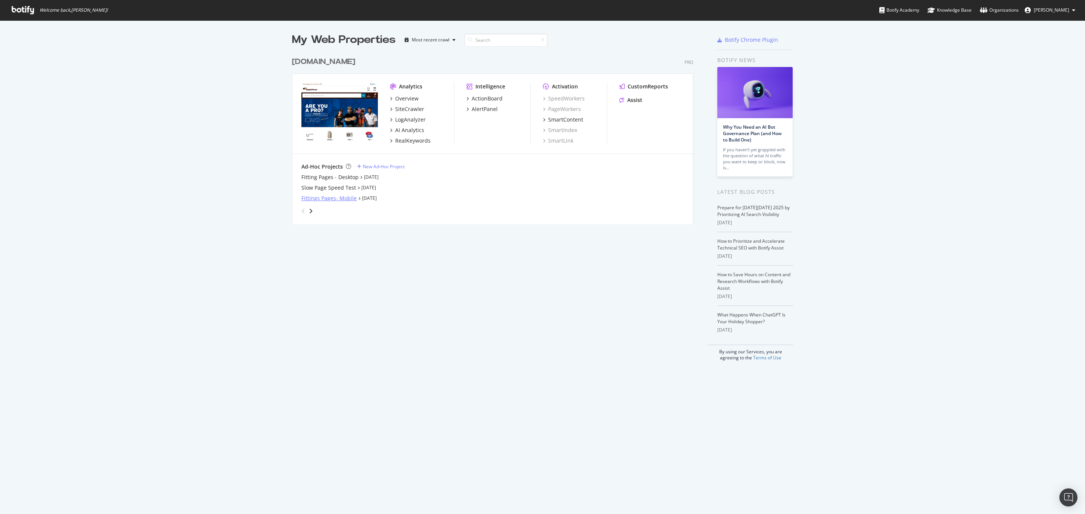
click at [330, 200] on div "Fittings Pages- Mobile" at bounding box center [328, 199] width 55 height 8
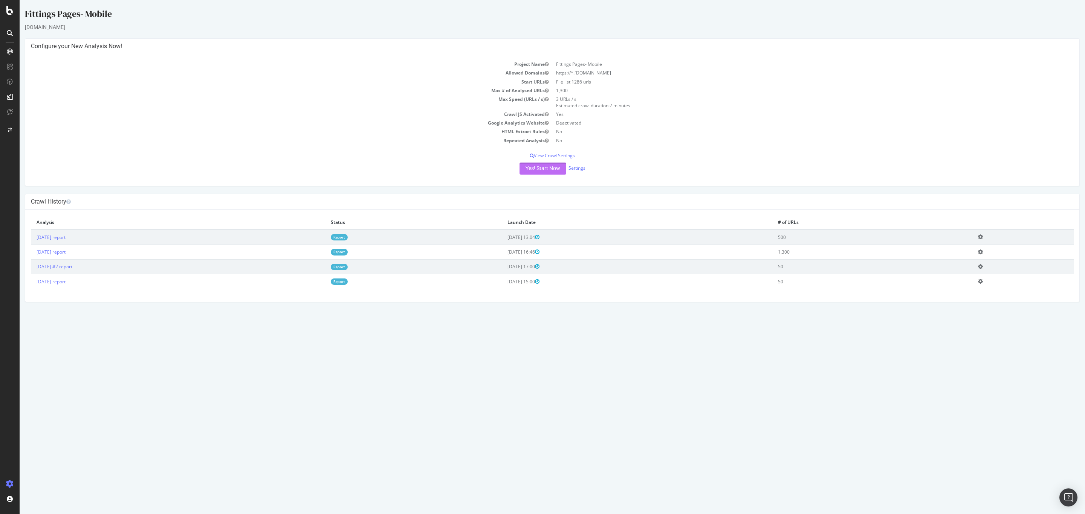
click at [549, 165] on button "Yes! Start Now" at bounding box center [542, 169] width 47 height 12
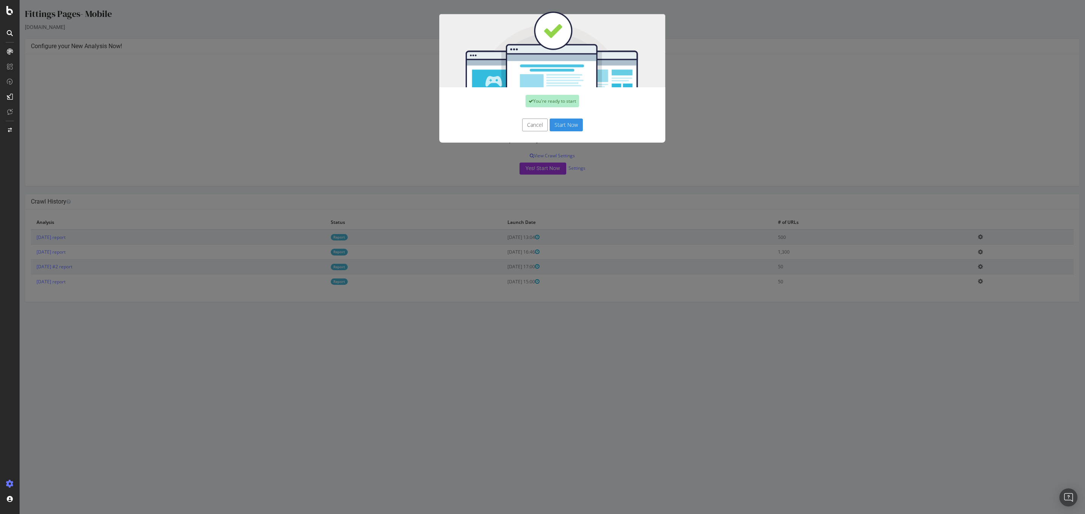
click at [563, 131] on button "Start Now" at bounding box center [565, 125] width 33 height 13
